Goal: Information Seeking & Learning: Learn about a topic

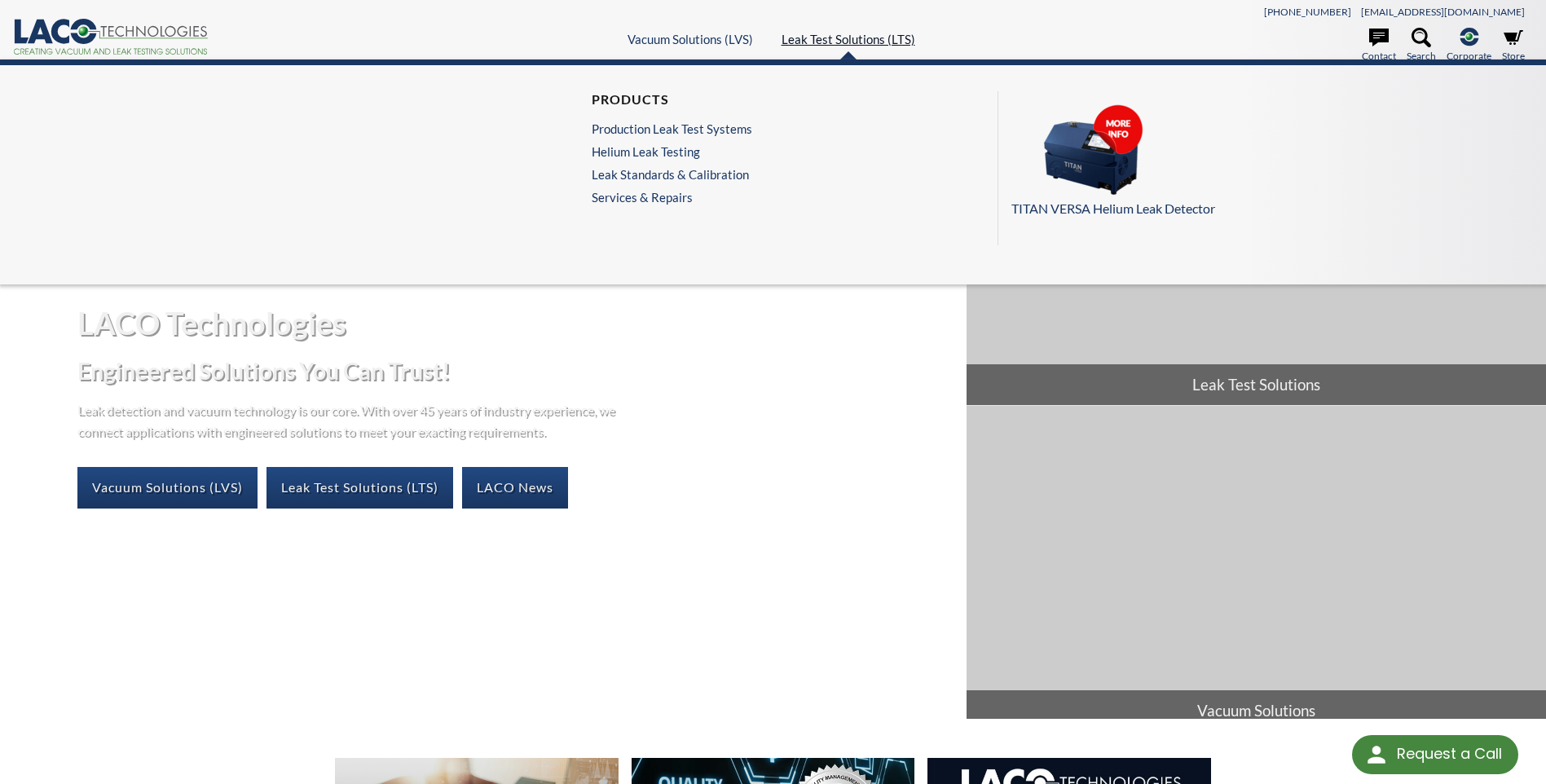
click at [850, 44] on link "Leak Test Solutions (LTS)" at bounding box center [848, 39] width 133 height 15
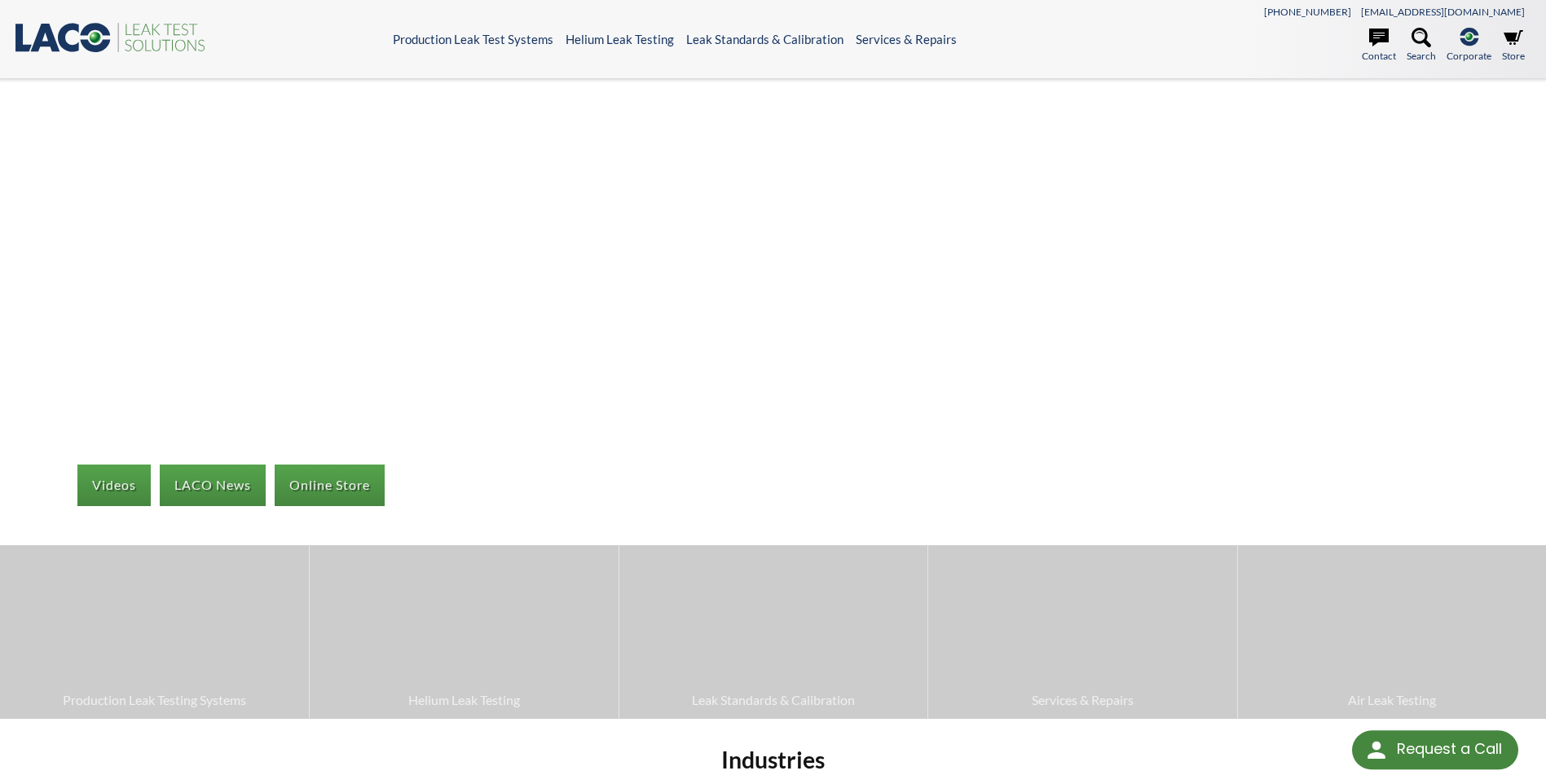
select select "Language Translate Widget"
click at [67, 29] on icon at bounding box center [69, 37] width 21 height 29
select select "Language Translate Widget"
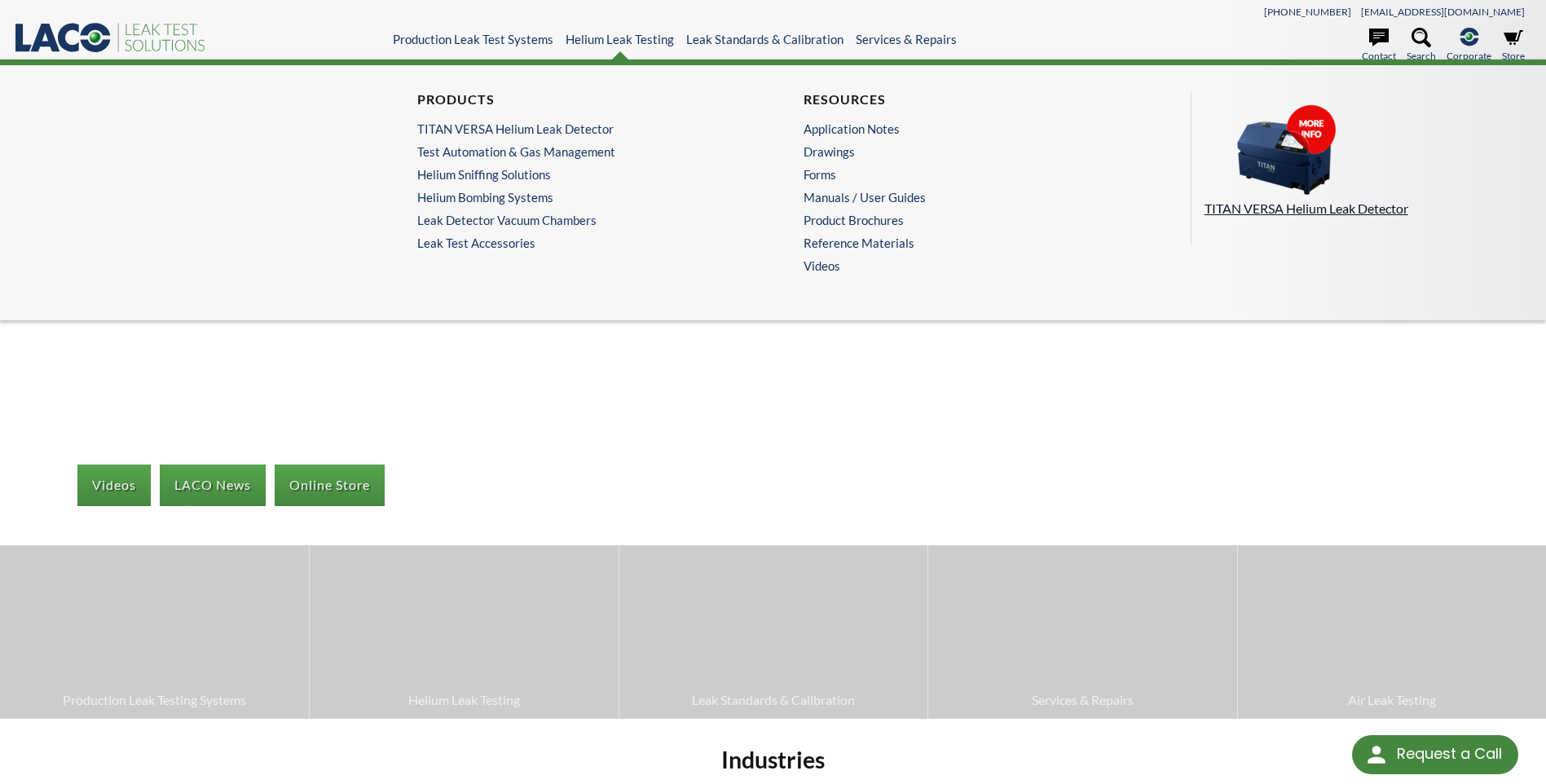
click at [1277, 214] on p "TITAN VERSA Helium Leak Detector" at bounding box center [1360, 209] width 311 height 21
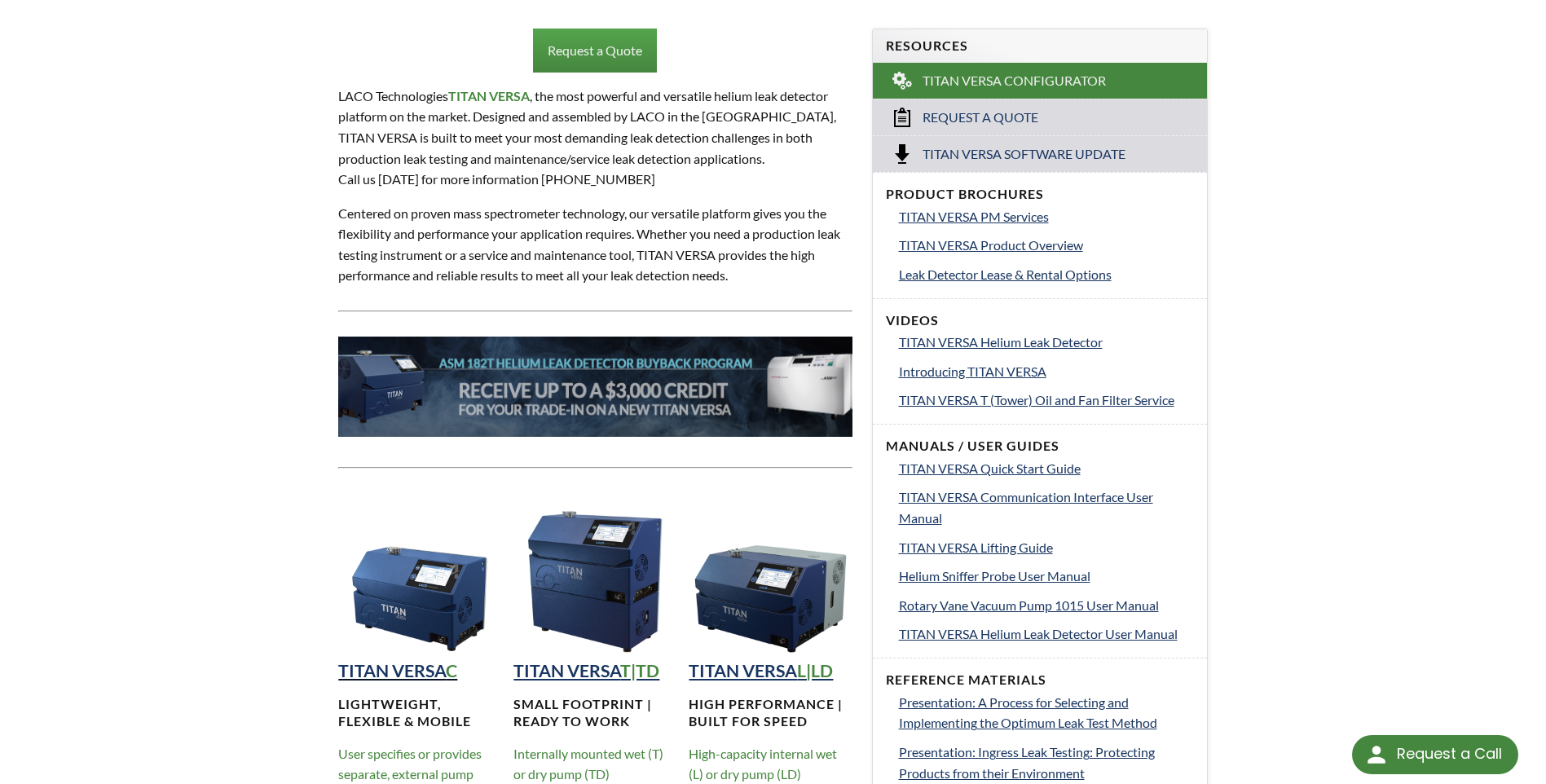
scroll to position [570, 0]
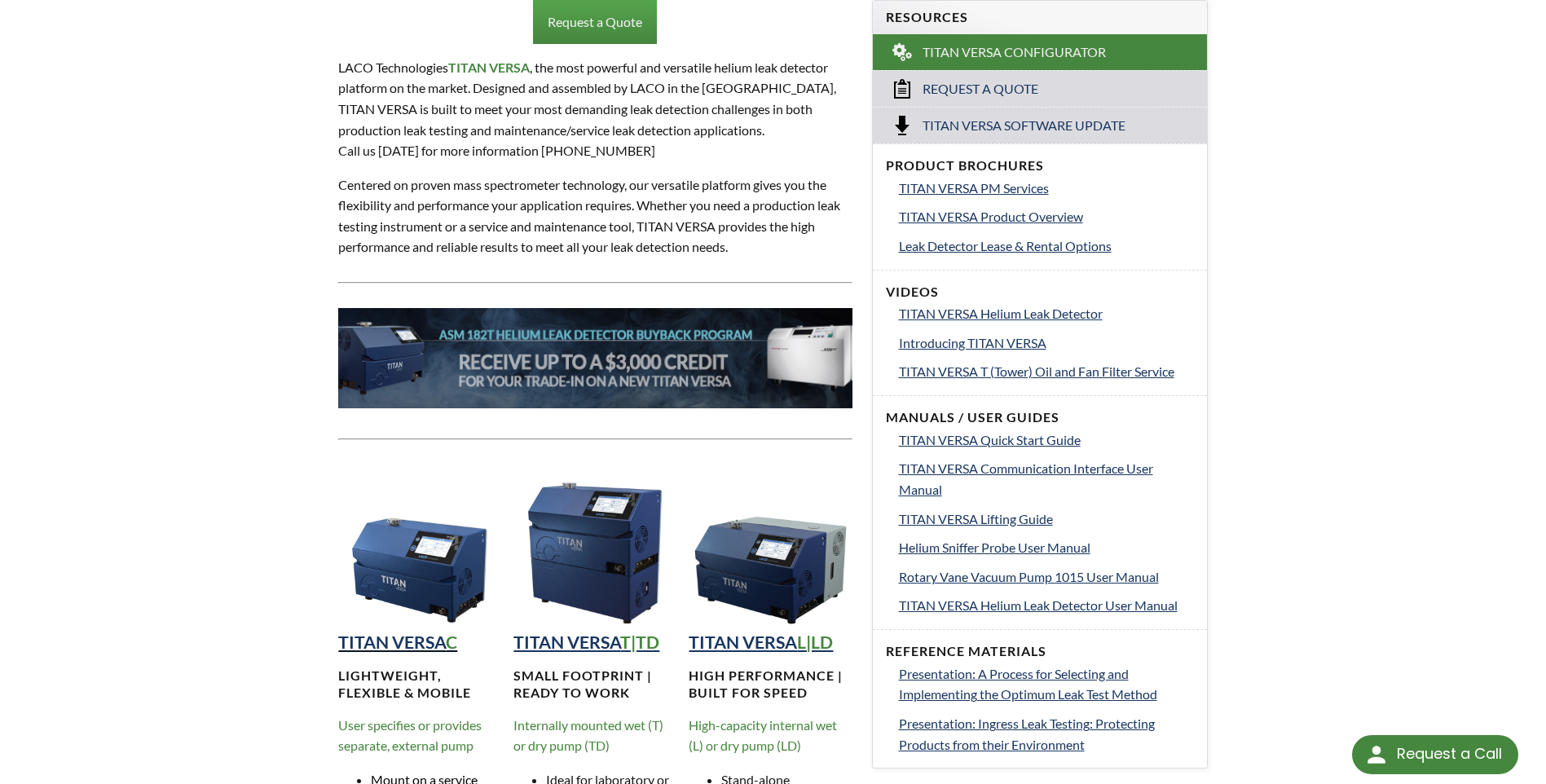
click at [418, 645] on strong "TITAN VERSA" at bounding box center [392, 642] width 107 height 21
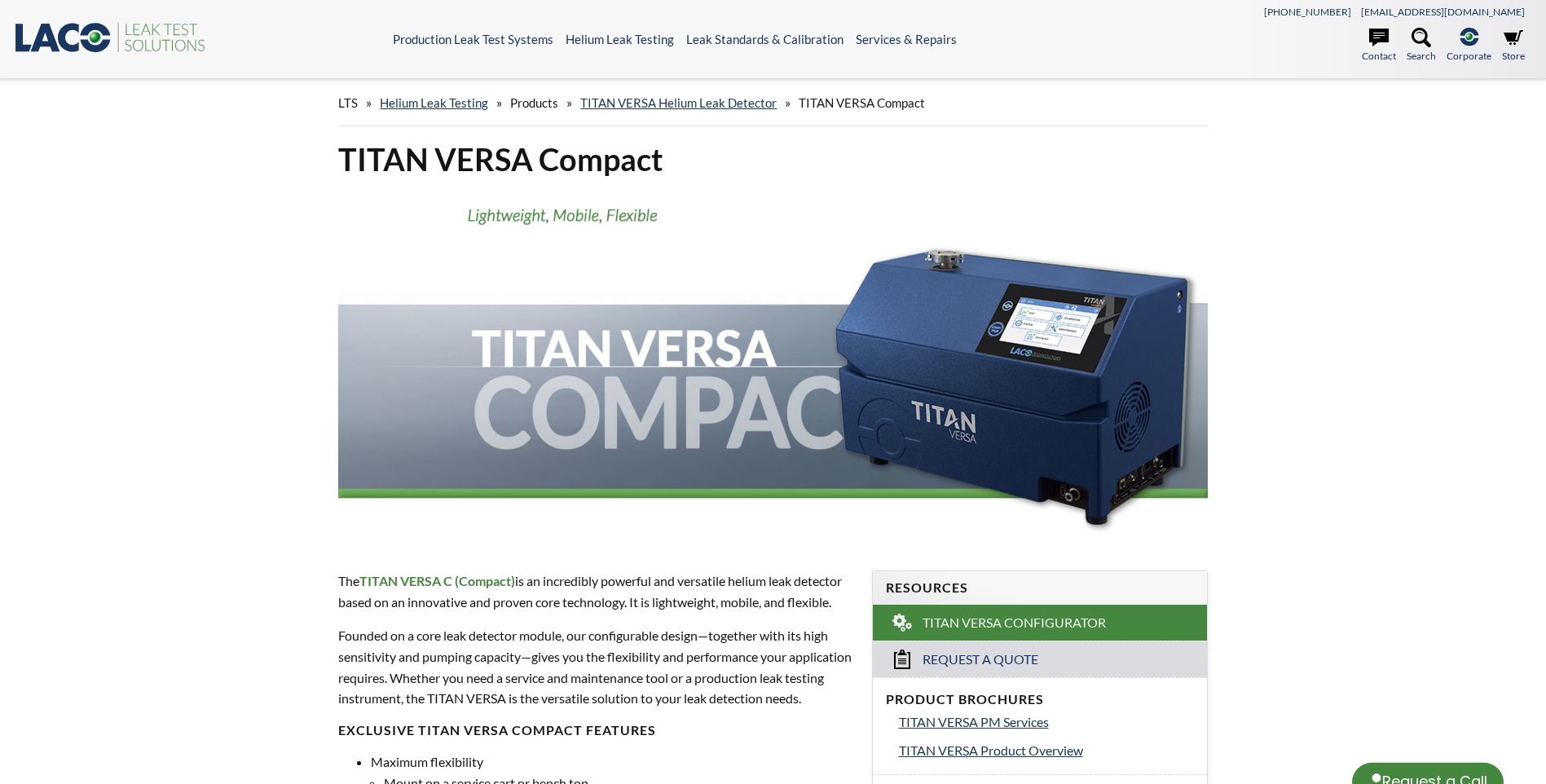
select select "Language Translate Widget"
click at [1381, 44] on icon at bounding box center [1379, 37] width 20 height 20
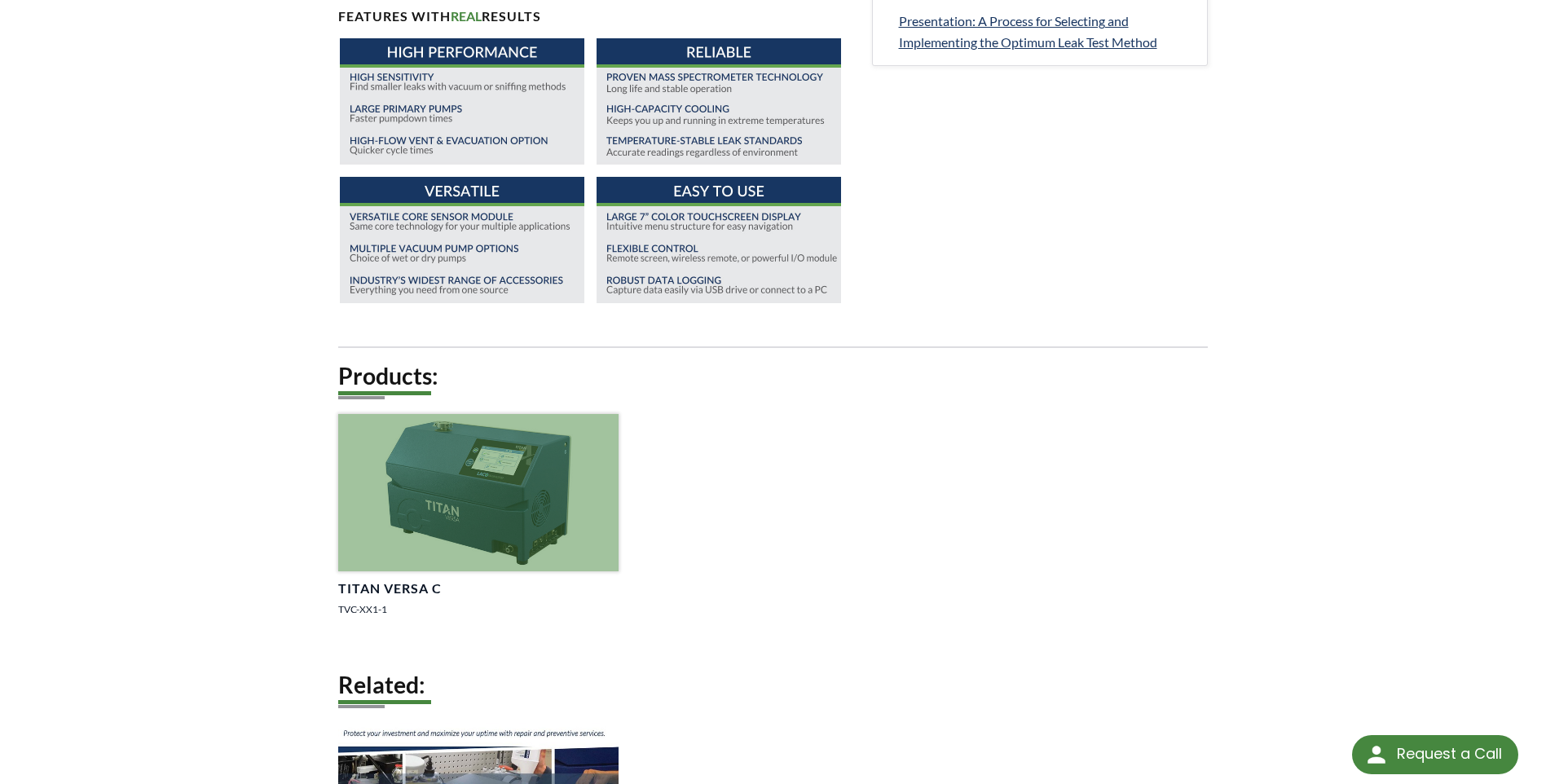
scroll to position [1141, 0]
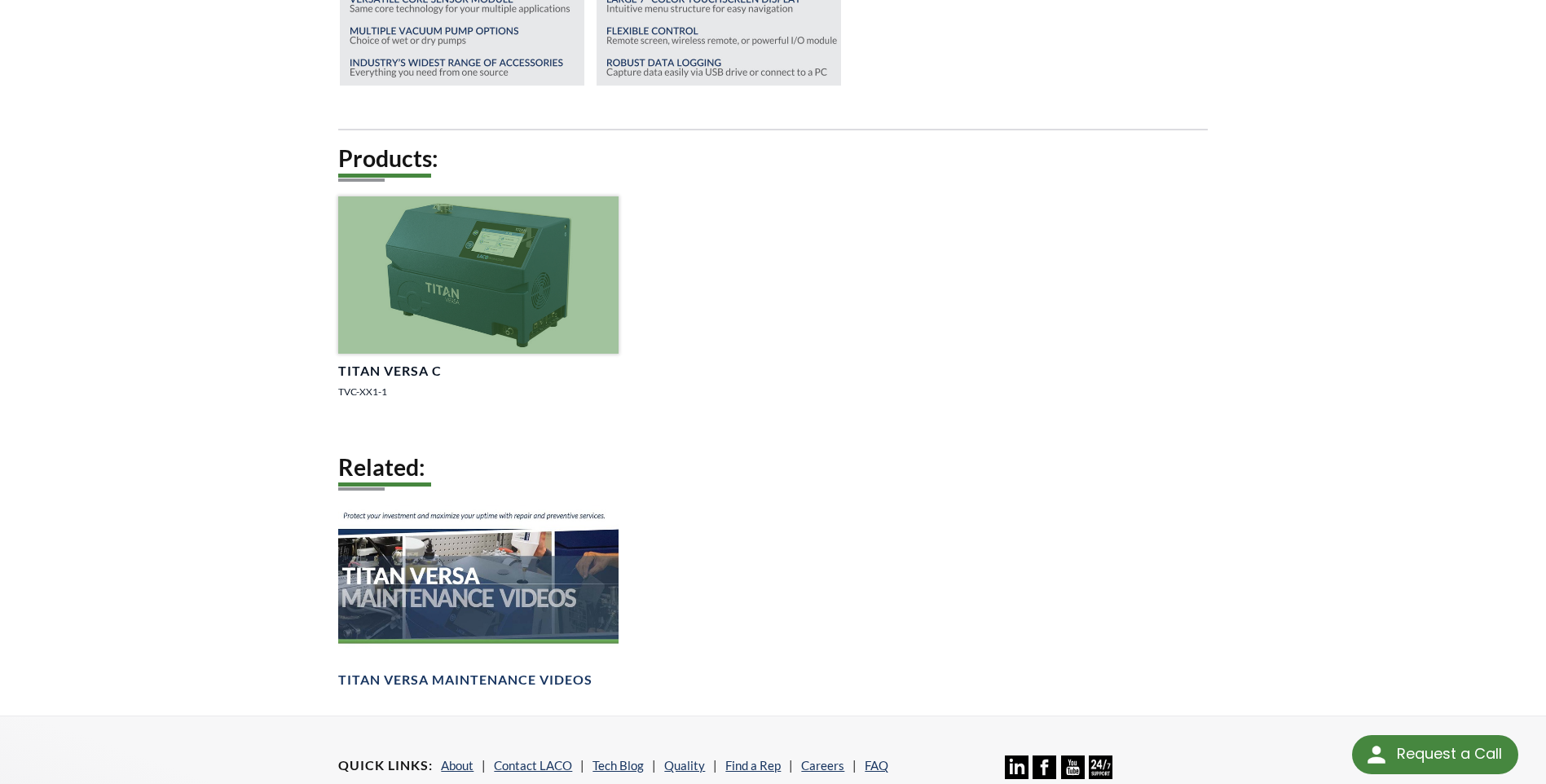
click at [516, 354] on div at bounding box center [478, 275] width 280 height 157
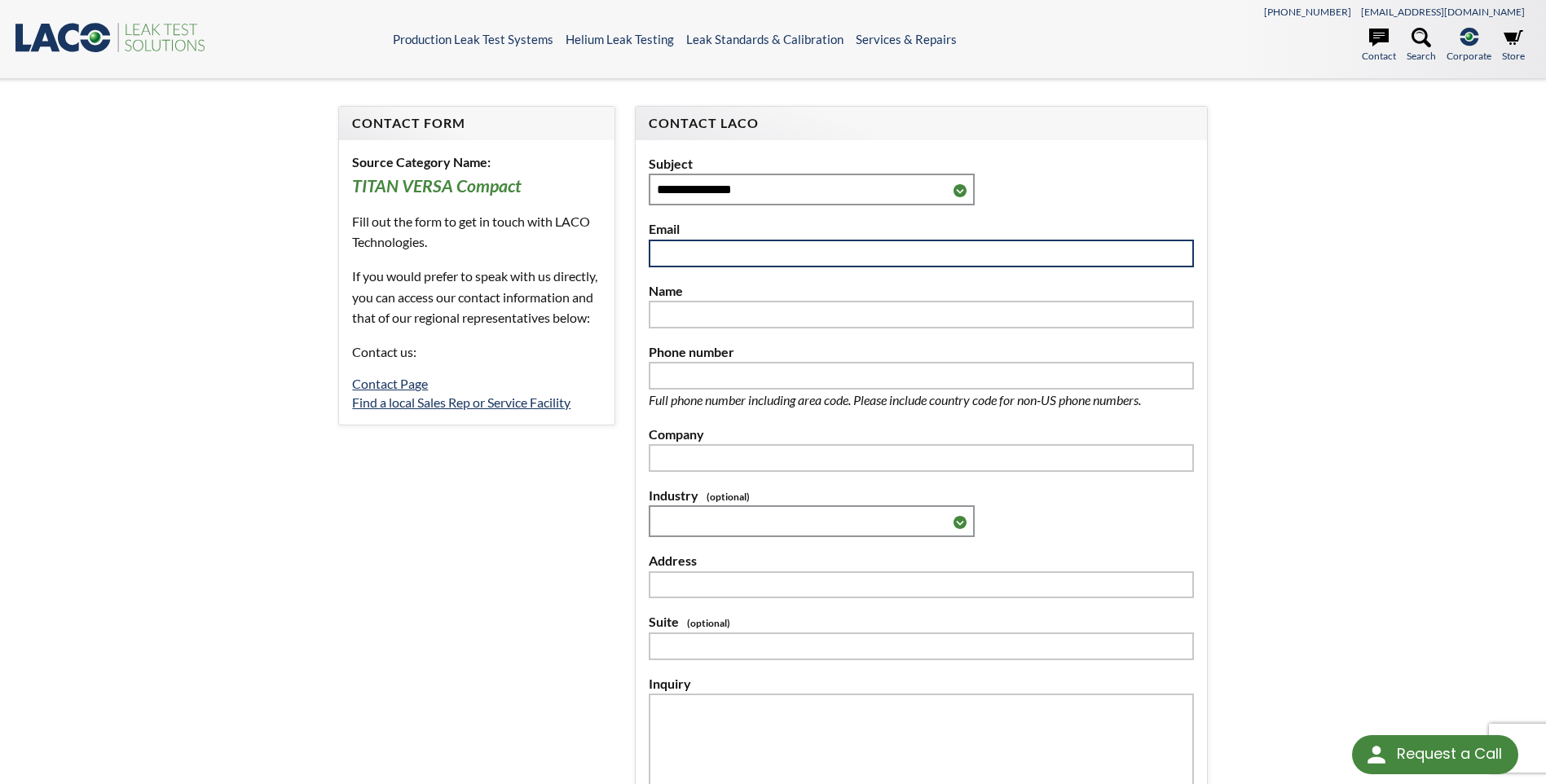
click at [727, 260] on input "text" at bounding box center [922, 254] width 545 height 28
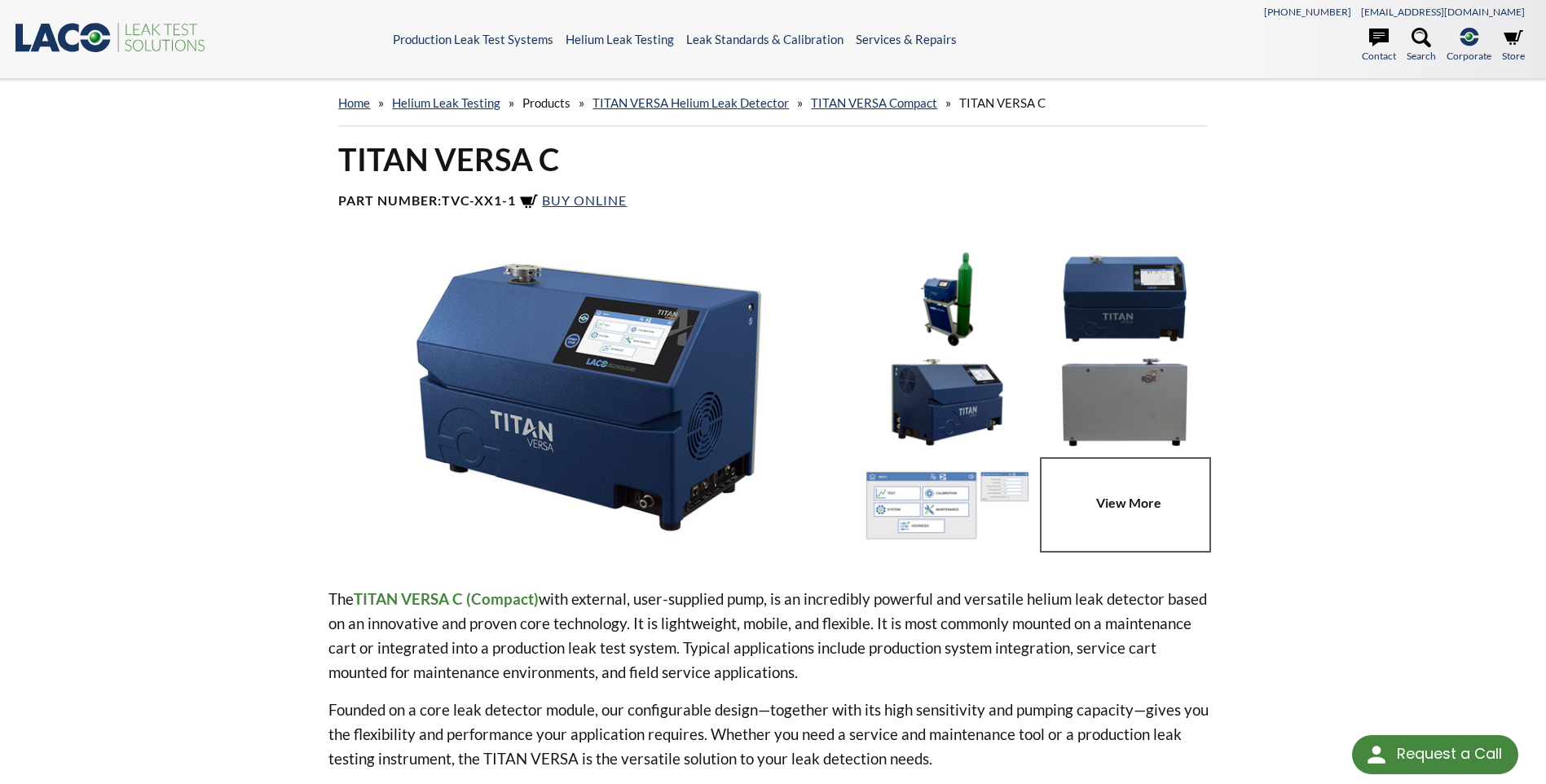
click at [956, 312] on img at bounding box center [947, 299] width 170 height 95
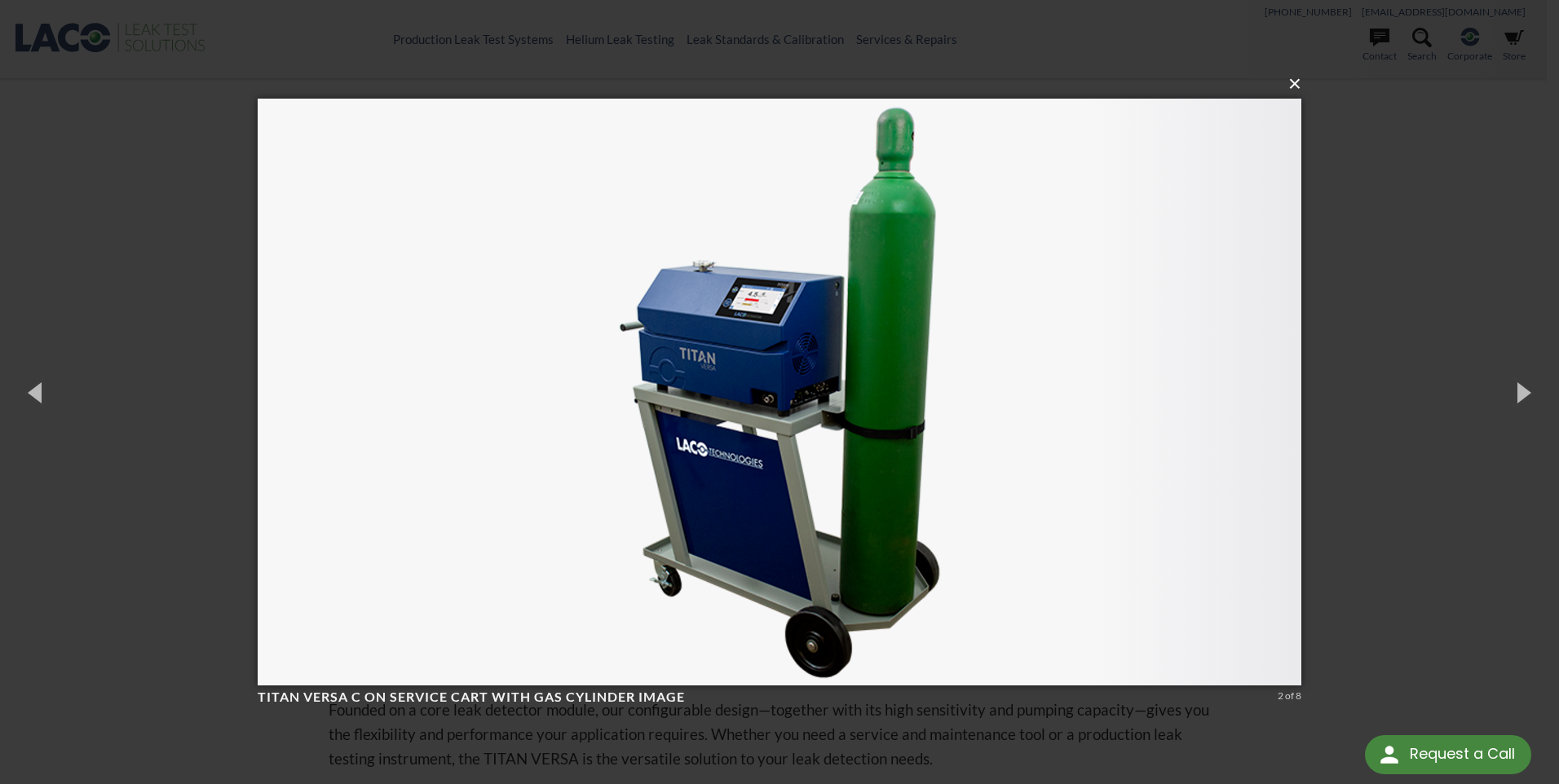
click at [1291, 87] on button "×" at bounding box center [783, 83] width 1043 height 35
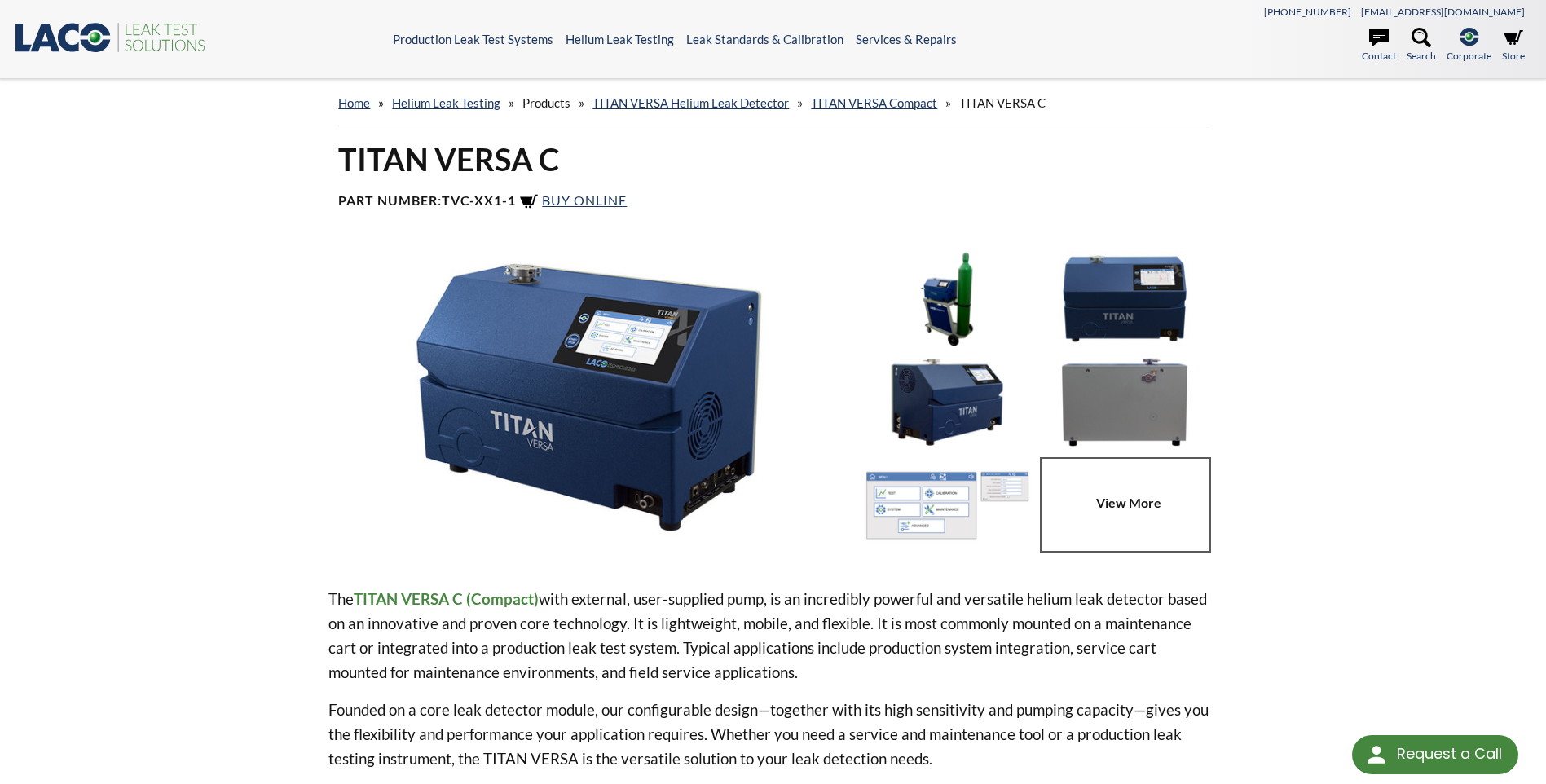
click at [1204, 411] on img at bounding box center [1125, 402] width 170 height 95
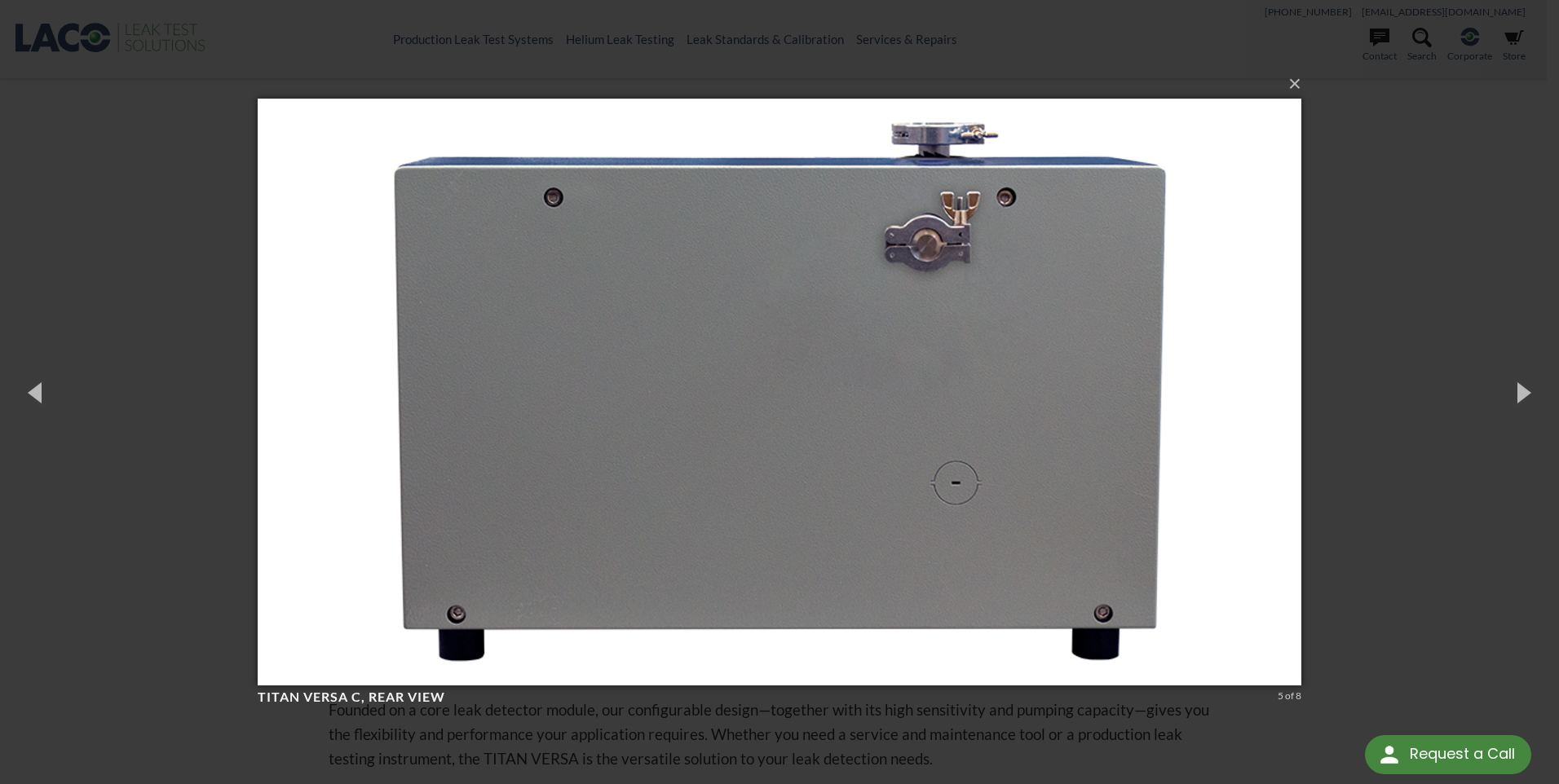
click at [1407, 318] on div "× TITAN VERSA C, rear view 5 of 8 Loading..." at bounding box center [779, 392] width 1559 height 784
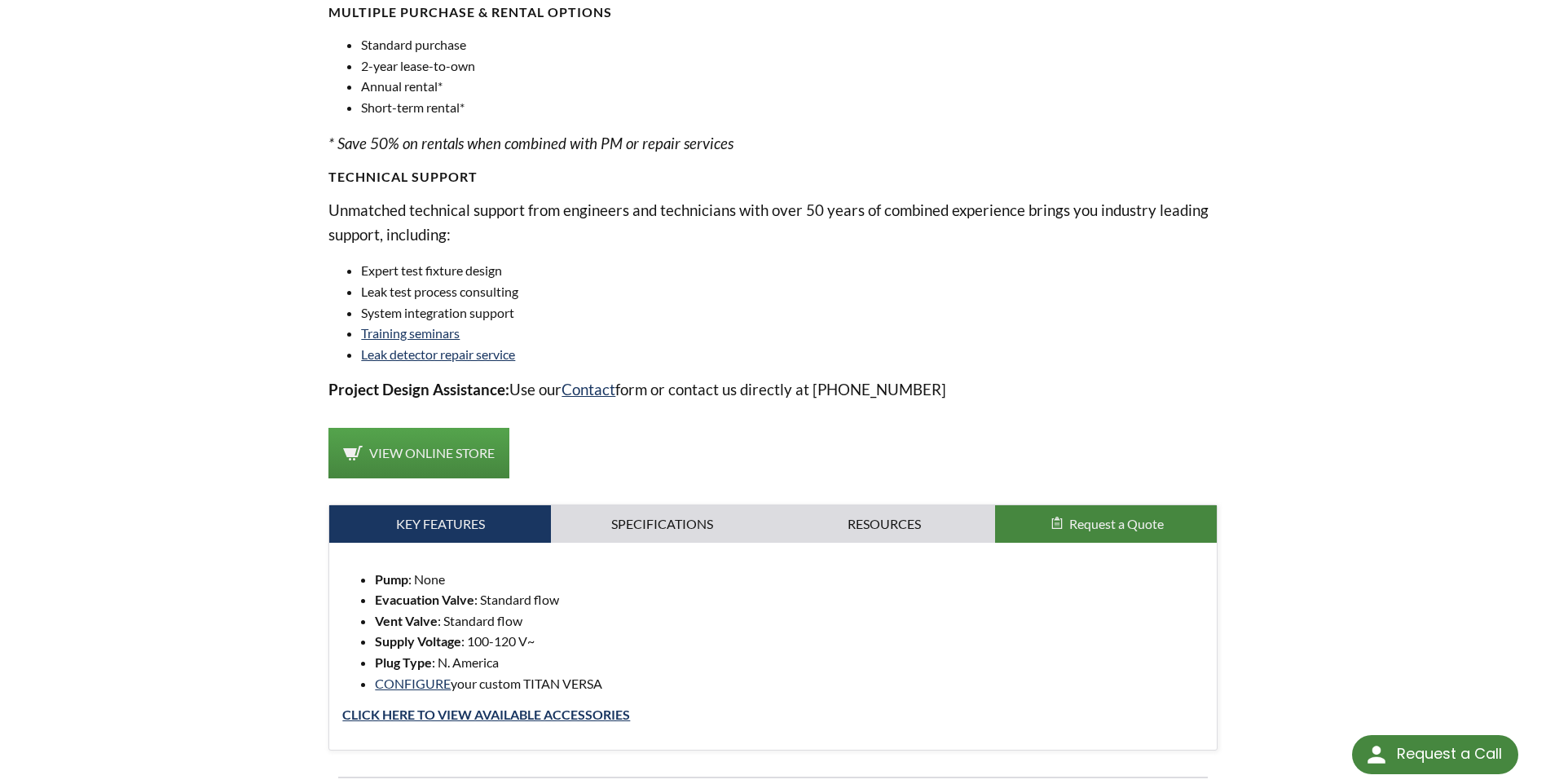
scroll to position [1141, 0]
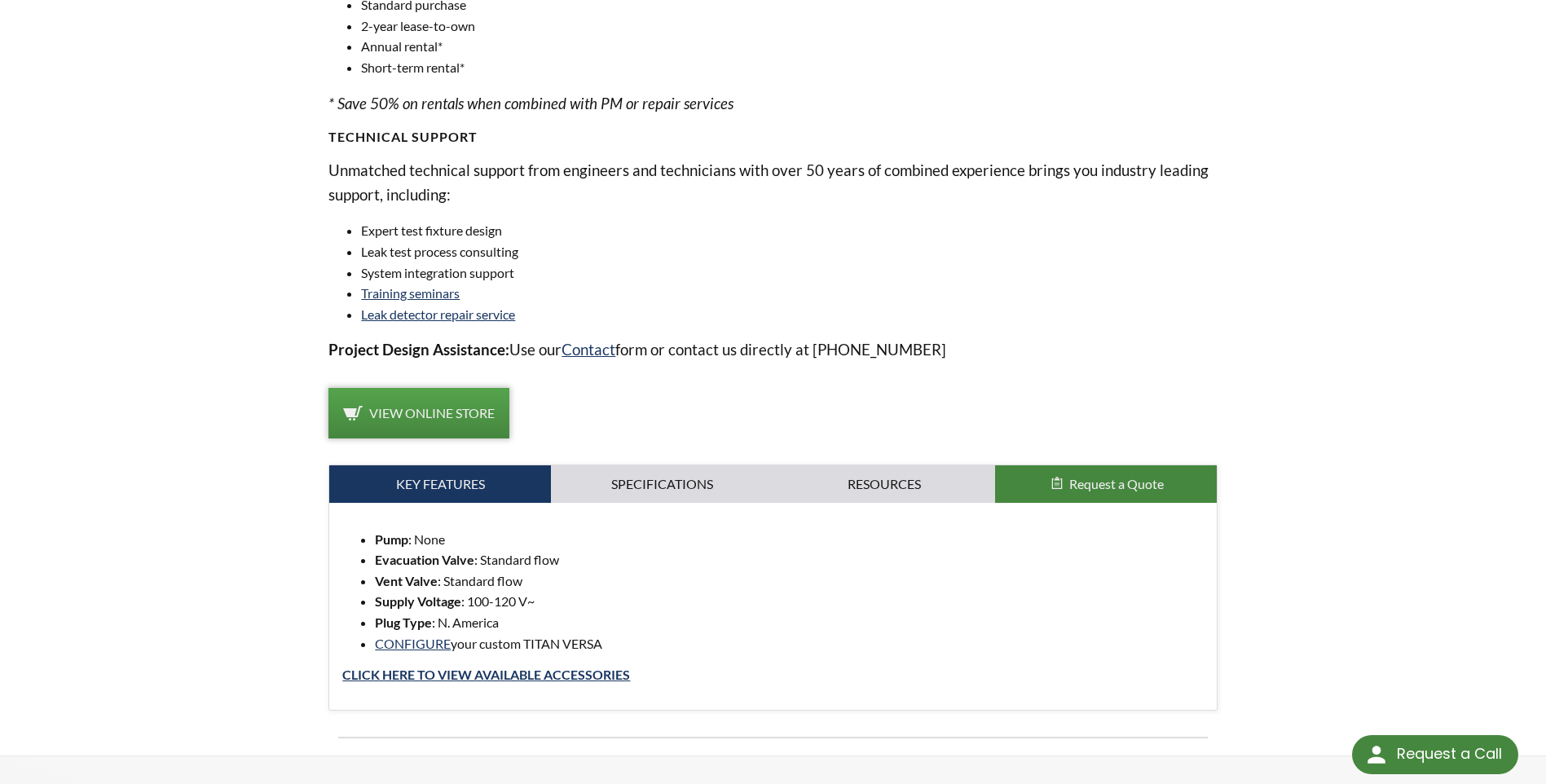
click at [465, 399] on link "View Online Store" at bounding box center [419, 413] width 181 height 50
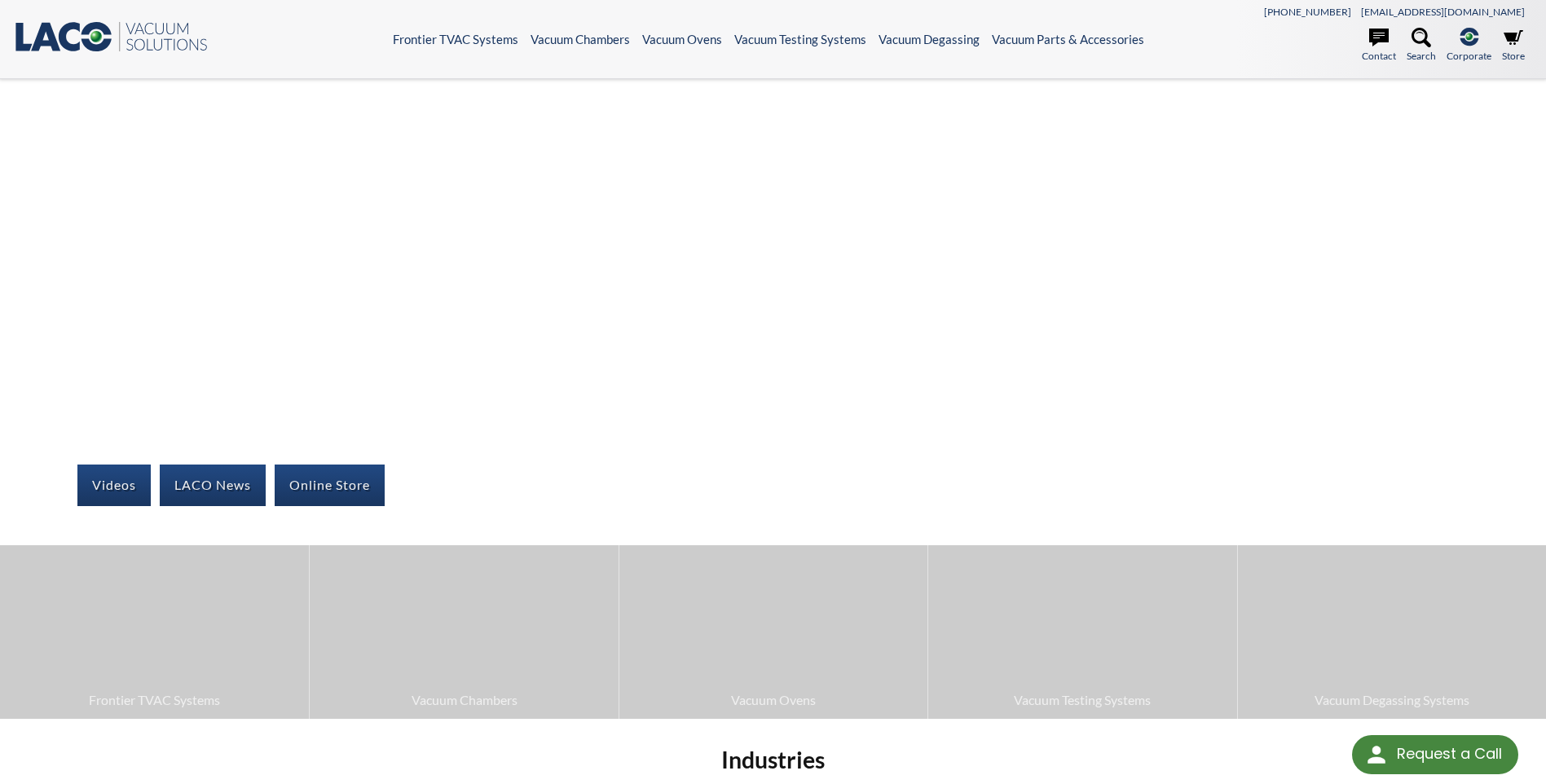
click at [75, 31] on icon ".st0{fill:#193661;} .st1{fill:url(#SVGID_1_);} .st2{enable-background:new ;} .s…" at bounding box center [111, 37] width 196 height 33
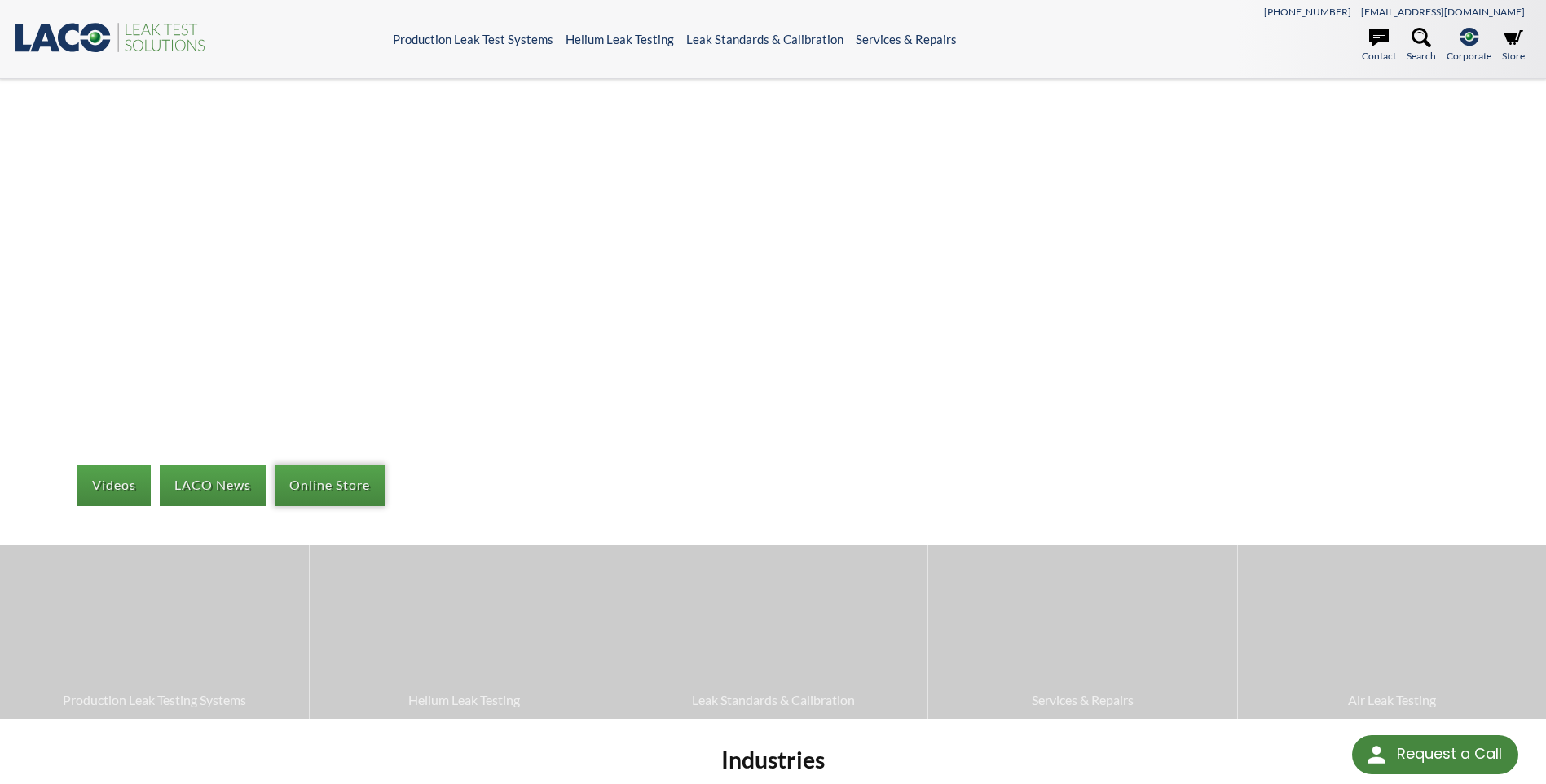
click at [344, 479] on link "Online Store" at bounding box center [329, 485] width 110 height 41
